Goal: Task Accomplishment & Management: Complete application form

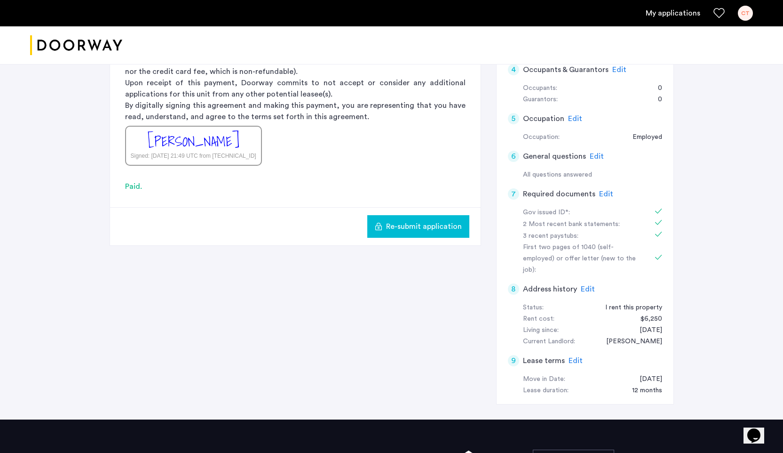
scroll to position [211, 0]
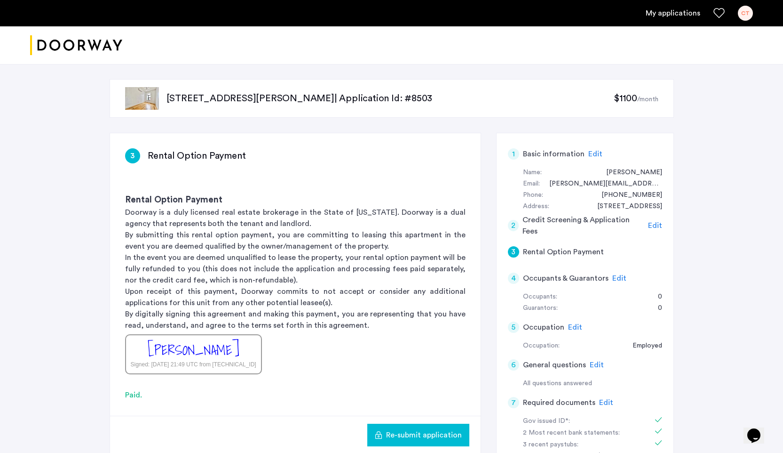
click at [666, 16] on link "My applications" at bounding box center [673, 13] width 55 height 11
